Goal: Task Accomplishment & Management: Use online tool/utility

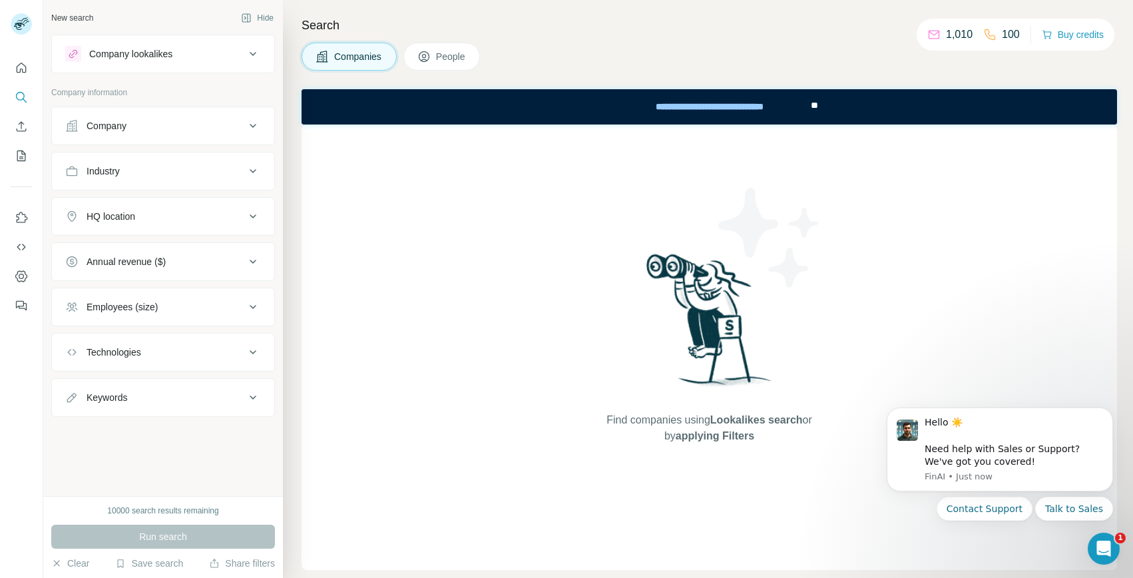
click at [987, 34] on icon at bounding box center [989, 34] width 13 height 13
click at [928, 31] on icon at bounding box center [934, 34] width 13 height 13
click at [800, 27] on h4 "Search" at bounding box center [710, 25] width 816 height 19
click at [19, 131] on icon "Enrich CSV" at bounding box center [22, 126] width 10 height 10
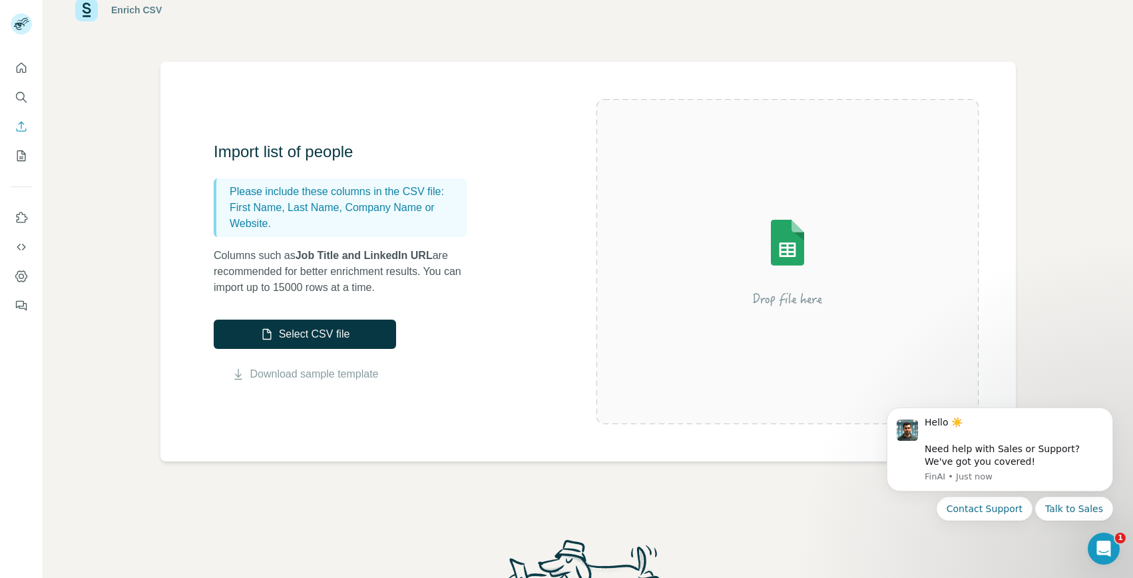
scroll to position [43, 0]
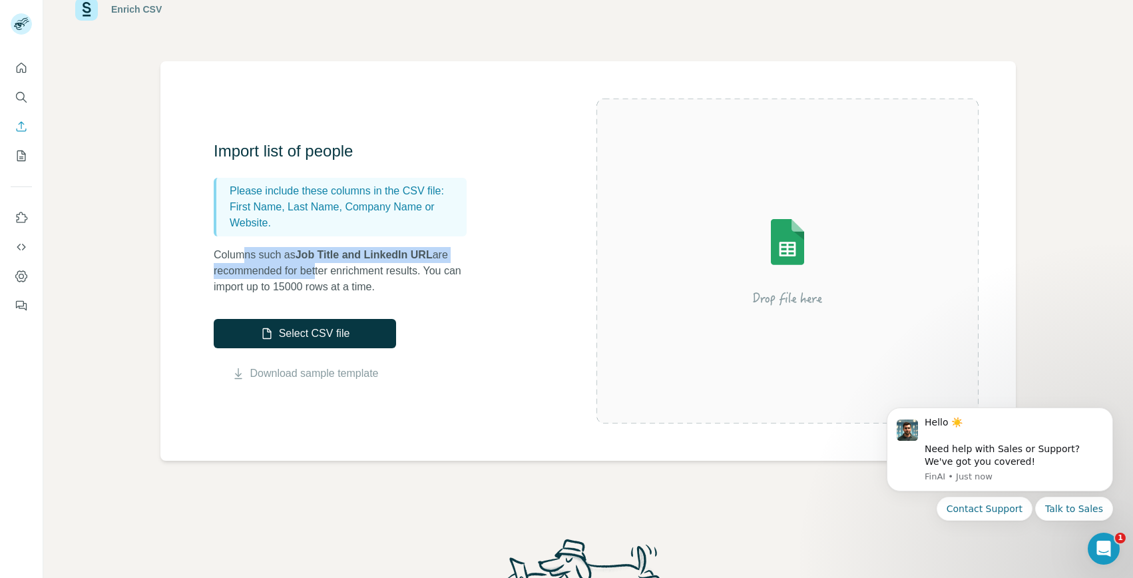
drag, startPoint x: 246, startPoint y: 258, endPoint x: 323, endPoint y: 278, distance: 79.8
click at [323, 278] on p "Columns such as Job Title and LinkedIn URL are recommended for better enrichmen…" at bounding box center [347, 271] width 266 height 48
click at [302, 375] on link "Download sample template" at bounding box center [314, 374] width 129 height 16
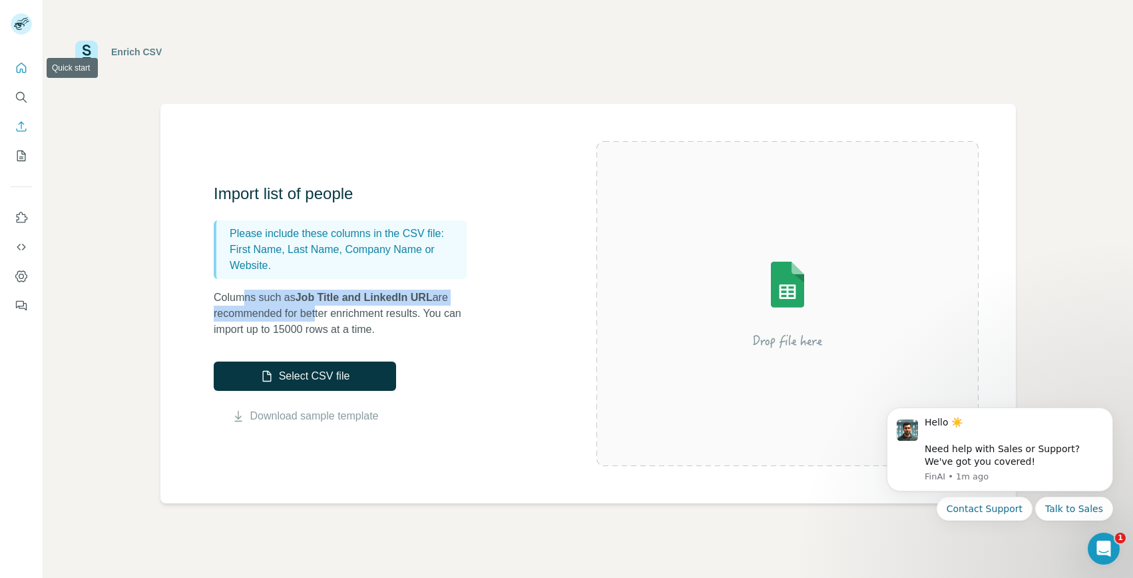
click at [25, 66] on icon "Quick start" at bounding box center [22, 68] width 10 height 10
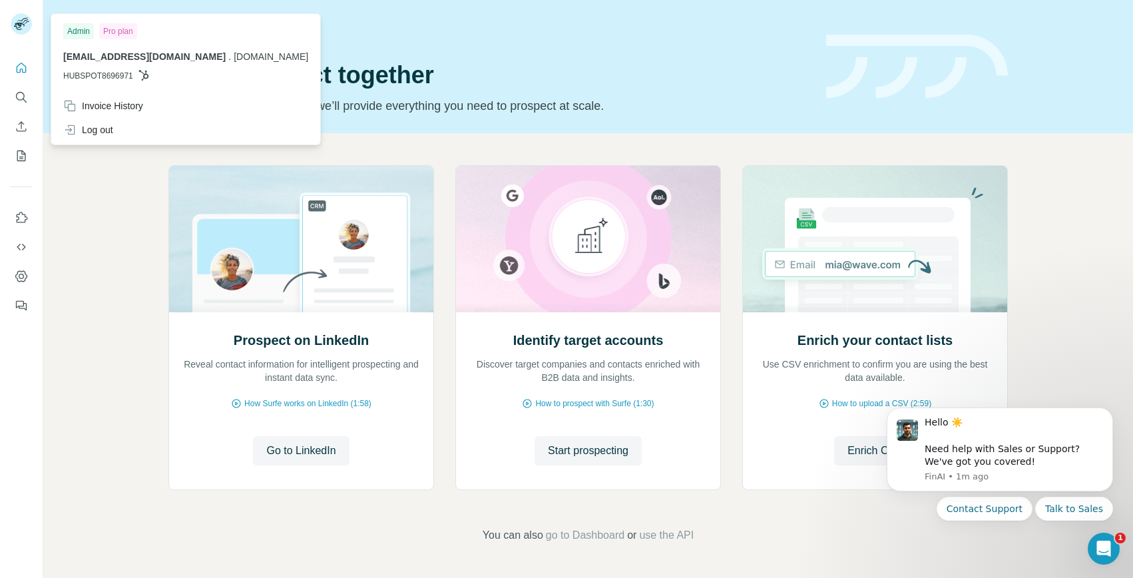
click at [17, 23] on icon at bounding box center [19, 26] width 11 height 7
click at [25, 24] on rect at bounding box center [21, 23] width 21 height 21
click at [23, 31] on rect at bounding box center [21, 23] width 21 height 21
click at [1054, 264] on div "Prospect on LinkedIn Reveal contact information for intelligent prospecting and…" at bounding box center [588, 354] width 1090 height 442
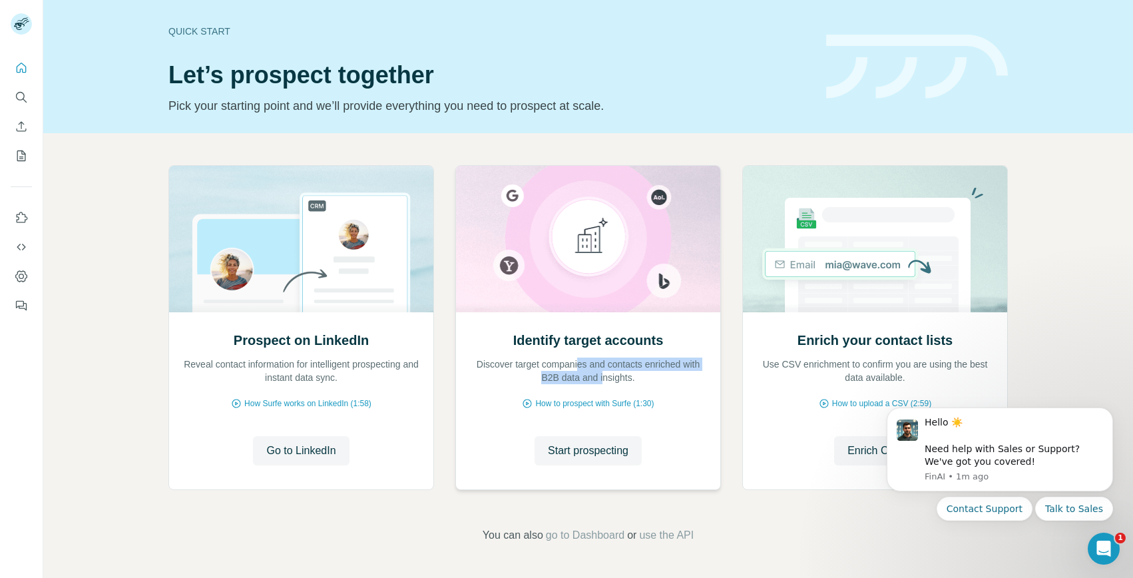
drag, startPoint x: 587, startPoint y: 368, endPoint x: 615, endPoint y: 379, distance: 29.3
click at [615, 379] on p "Discover target companies and contacts enriched with B2B data and insights." at bounding box center [588, 371] width 238 height 27
drag, startPoint x: 841, startPoint y: 368, endPoint x: 881, endPoint y: 368, distance: 40.0
click at [881, 368] on p "Use CSV enrichment to confirm you are using the best data available." at bounding box center [875, 371] width 238 height 27
click at [856, 441] on button "Enrich CSV" at bounding box center [875, 450] width 82 height 29
